Goal: Entertainment & Leisure: Browse casually

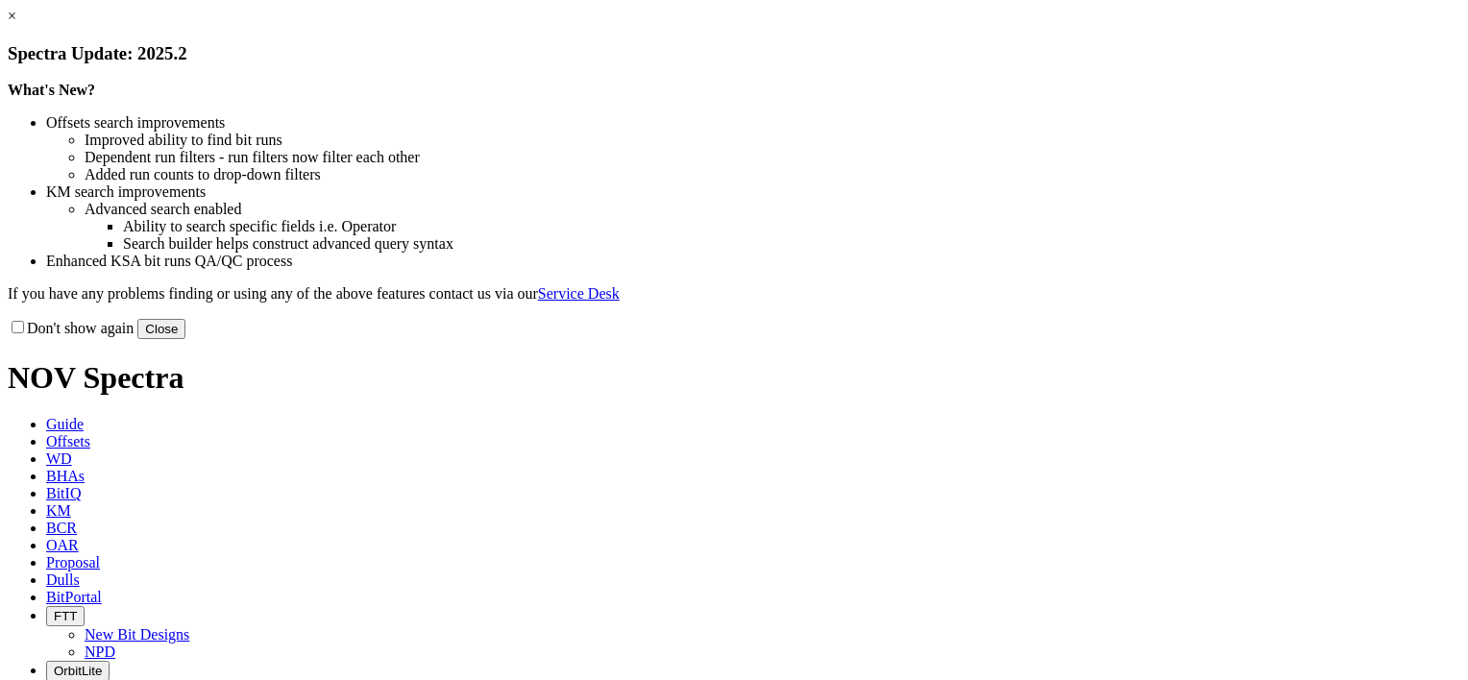
click at [16, 24] on link "×" at bounding box center [12, 16] width 9 height 16
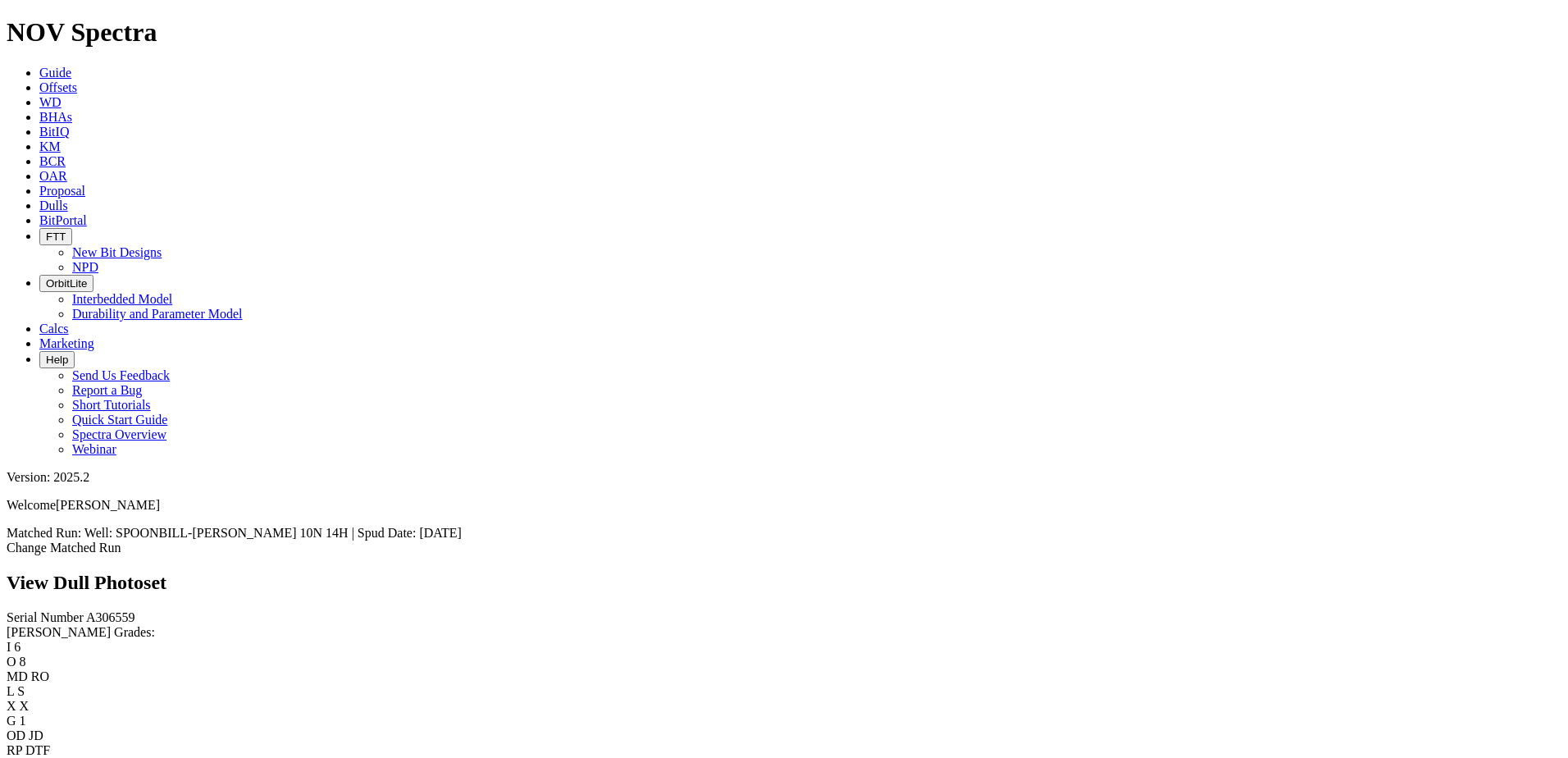
scroll to position [246, 0]
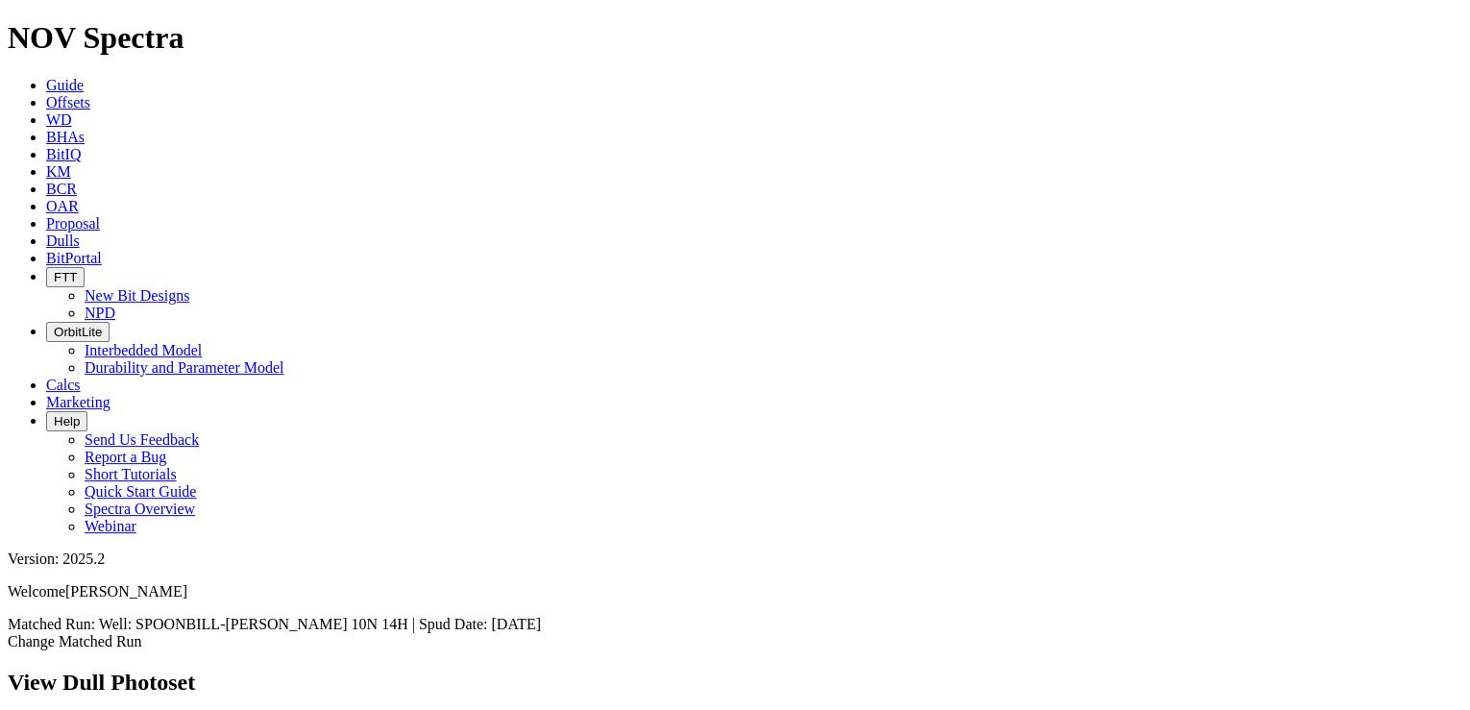
scroll to position [2385, 0]
